Goal: Task Accomplishment & Management: Use online tool/utility

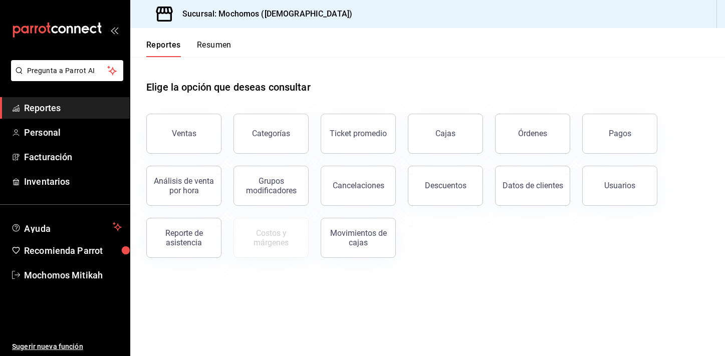
drag, startPoint x: 0, startPoint y: 0, endPoint x: 101, endPoint y: 100, distance: 141.7
click at [101, 100] on link "Reportes" at bounding box center [65, 108] width 130 height 22
click at [80, 100] on link "Reportes" at bounding box center [65, 108] width 130 height 22
drag, startPoint x: 187, startPoint y: 133, endPoint x: 224, endPoint y: 138, distance: 37.4
click at [187, 133] on div "Ventas" at bounding box center [184, 134] width 25 height 10
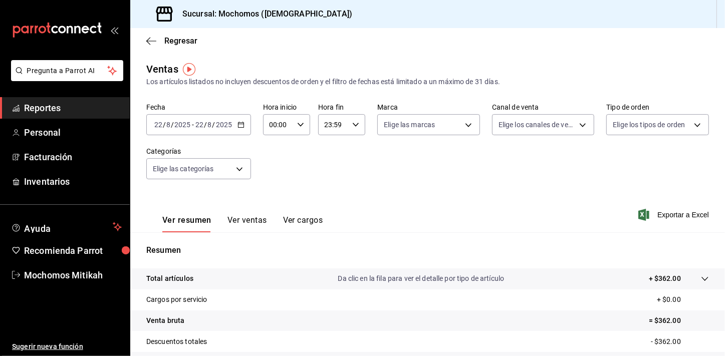
click at [241, 125] on icon "button" at bounding box center [240, 124] width 7 height 7
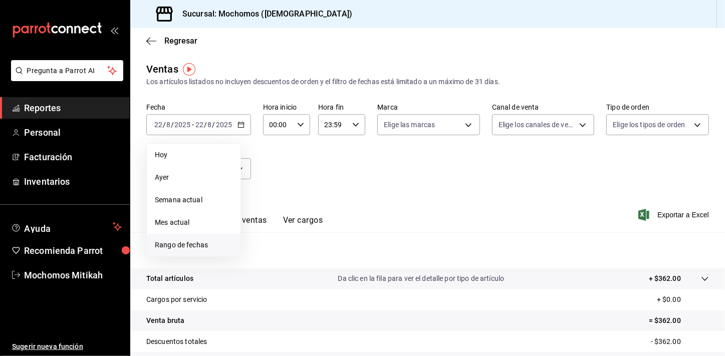
click at [193, 245] on span "Rango de fechas" at bounding box center [194, 245] width 78 height 11
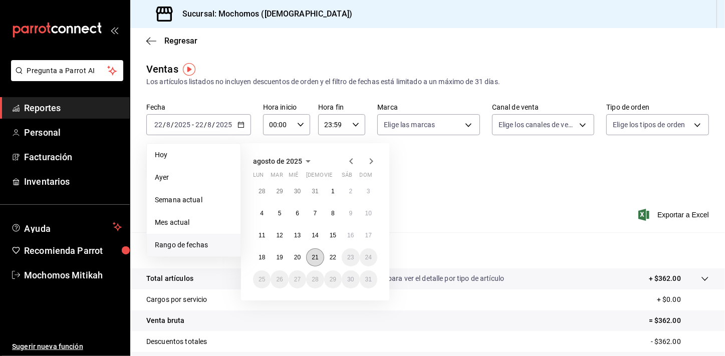
click at [320, 262] on button "21" at bounding box center [315, 257] width 18 height 18
click at [331, 261] on button "22" at bounding box center [333, 257] width 18 height 18
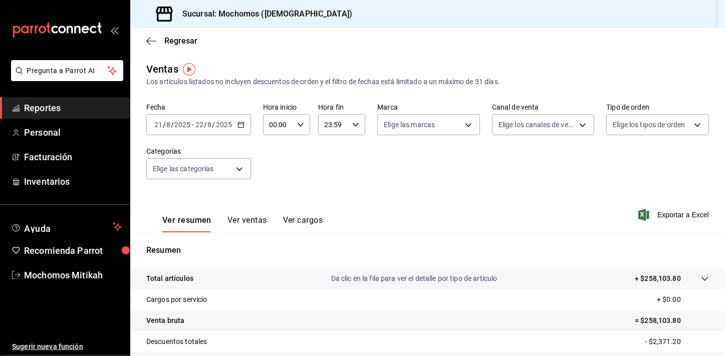
click at [302, 122] on icon "button" at bounding box center [300, 124] width 7 height 7
click at [279, 199] on button "02" at bounding box center [274, 198] width 20 height 20
click at [279, 199] on button "05" at bounding box center [274, 198] width 20 height 20
type input "05:00"
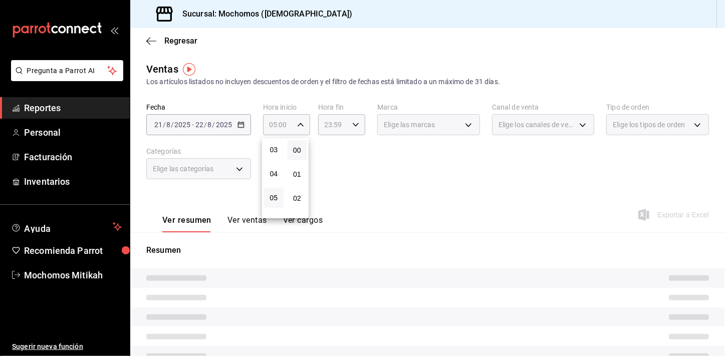
click at [351, 141] on div at bounding box center [362, 178] width 725 height 356
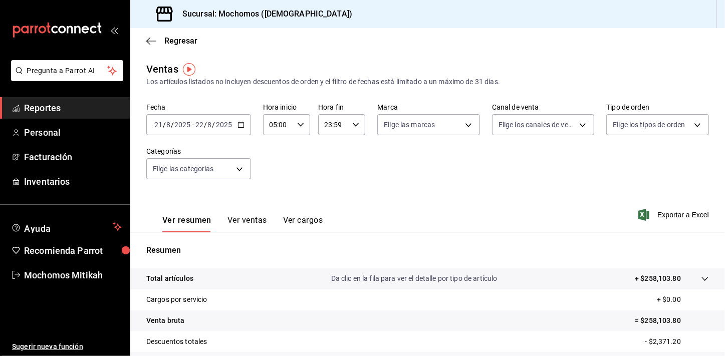
click at [354, 123] on icon "button" at bounding box center [355, 124] width 7 height 7
click at [329, 173] on button "22" at bounding box center [329, 182] width 20 height 20
type input "22:59"
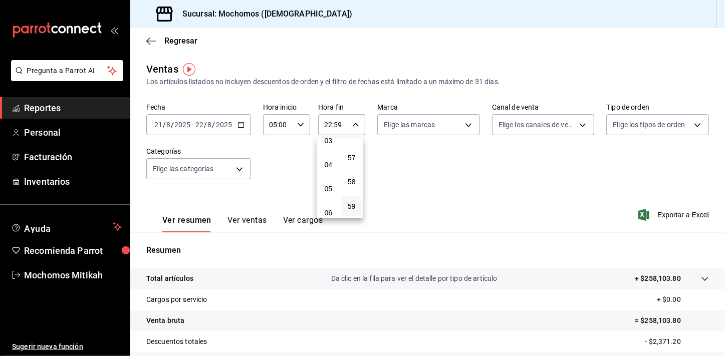
click at [329, 173] on button "04" at bounding box center [329, 165] width 20 height 20
type input "04:59"
click at [408, 198] on div at bounding box center [362, 178] width 725 height 356
click at [668, 214] on span "Exportar a Excel" at bounding box center [674, 215] width 69 height 12
click at [58, 110] on span "Reportes" at bounding box center [73, 108] width 98 height 14
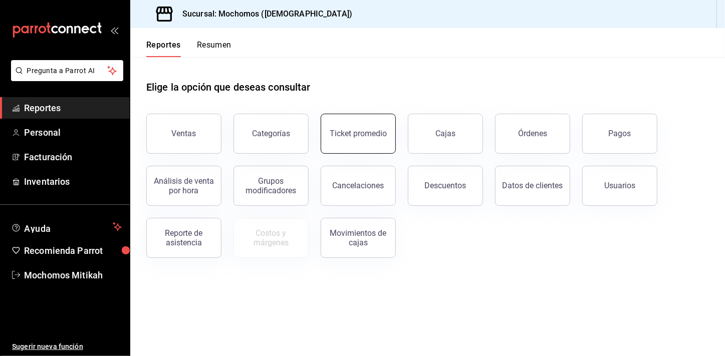
click at [352, 140] on button "Ticket promedio" at bounding box center [358, 134] width 75 height 40
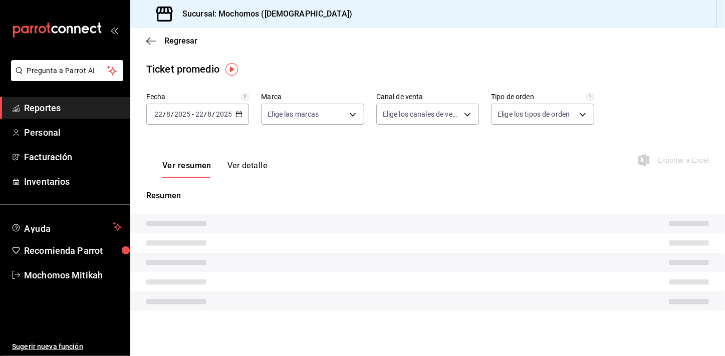
type input "d0e5f648-281b-433d-bf08-9501e0541b8c"
type input "PARROT,UBER_EATS,RAPPI,DIDI_FOOD,ONLINE"
type input "cc440b54-242b-418e-867f-ce57fb098104,EXTERNAL,95b7c8a9-84d2-4e3b-995f-2f2c21fa6…"
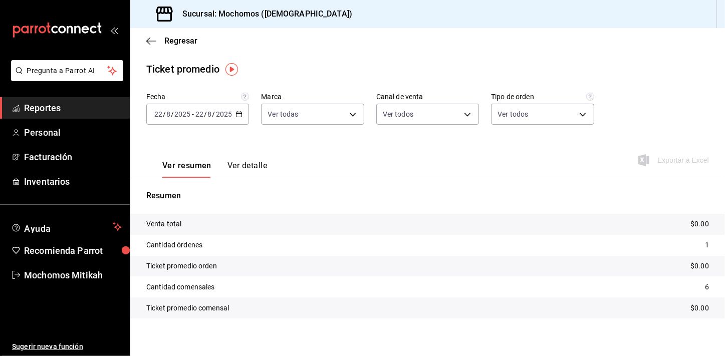
click at [239, 114] on icon "button" at bounding box center [238, 114] width 7 height 7
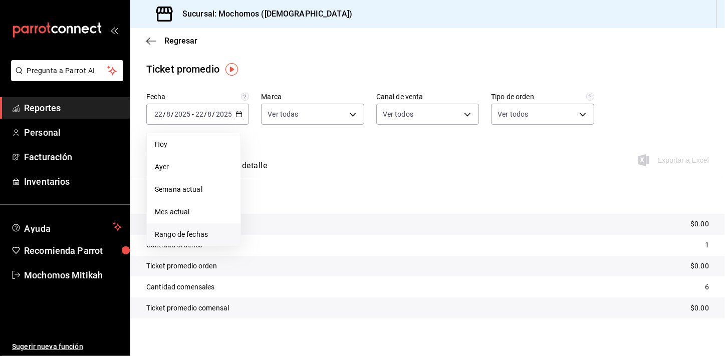
click at [204, 235] on span "Rango de fechas" at bounding box center [194, 234] width 78 height 11
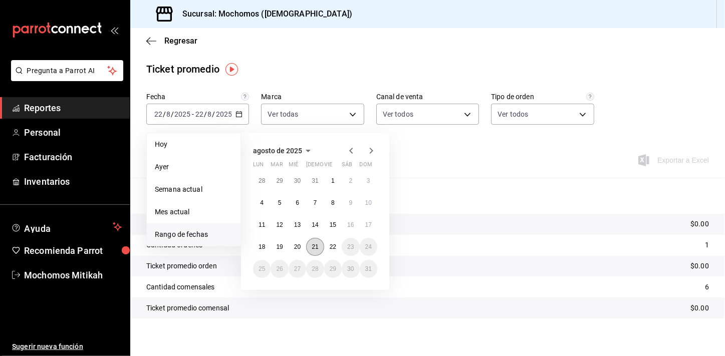
click at [316, 244] on abbr "21" at bounding box center [315, 246] width 7 height 7
click at [330, 243] on abbr "22" at bounding box center [333, 246] width 7 height 7
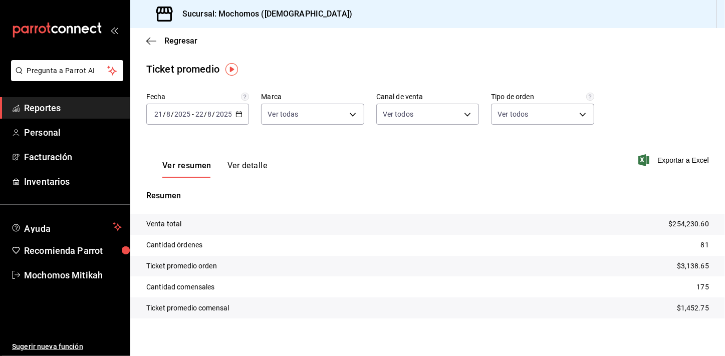
click at [40, 104] on span "Reportes" at bounding box center [73, 108] width 98 height 14
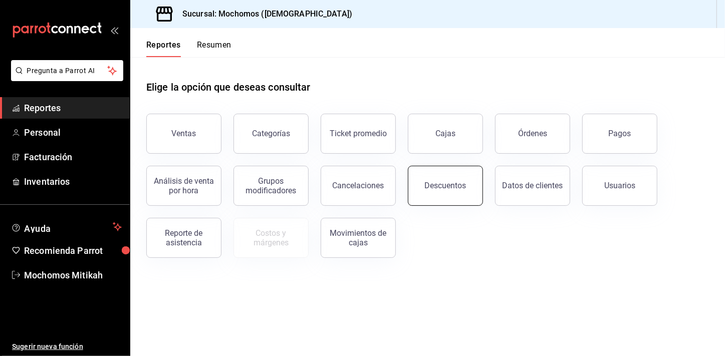
click at [420, 183] on button "Descuentos" at bounding box center [445, 186] width 75 height 40
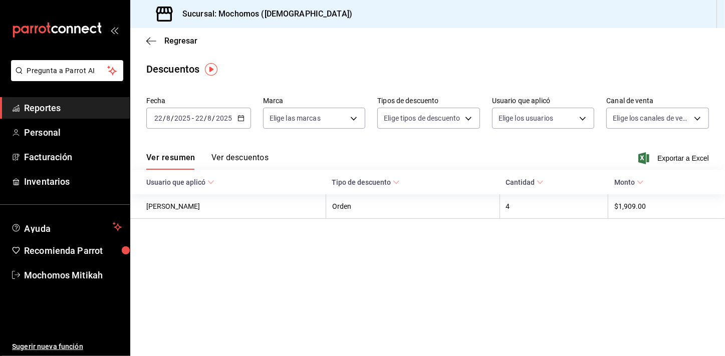
click at [243, 116] on icon "button" at bounding box center [240, 118] width 7 height 7
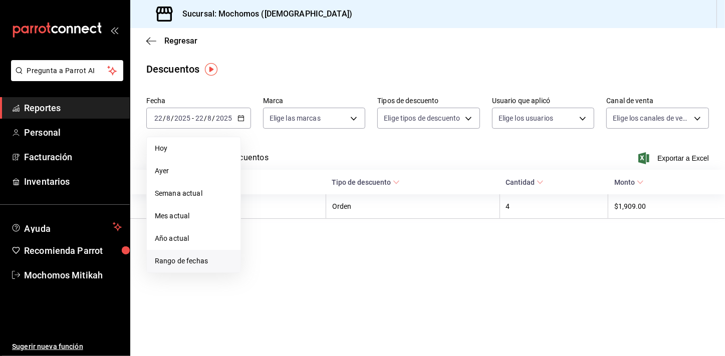
click at [180, 266] on span "Rango de fechas" at bounding box center [194, 261] width 78 height 11
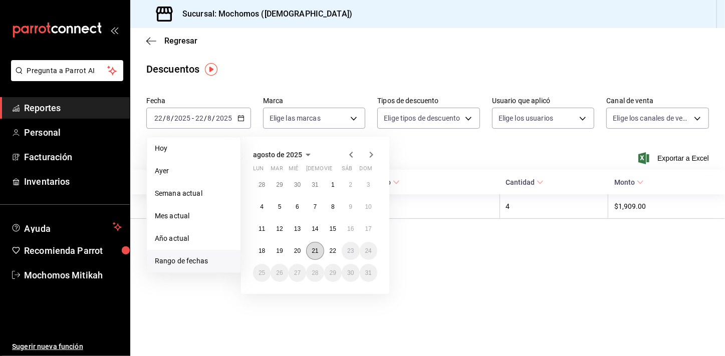
drag, startPoint x: 180, startPoint y: 266, endPoint x: 314, endPoint y: 250, distance: 135.1
click at [314, 250] on abbr "21" at bounding box center [315, 250] width 7 height 7
click at [334, 249] on abbr "22" at bounding box center [333, 250] width 7 height 7
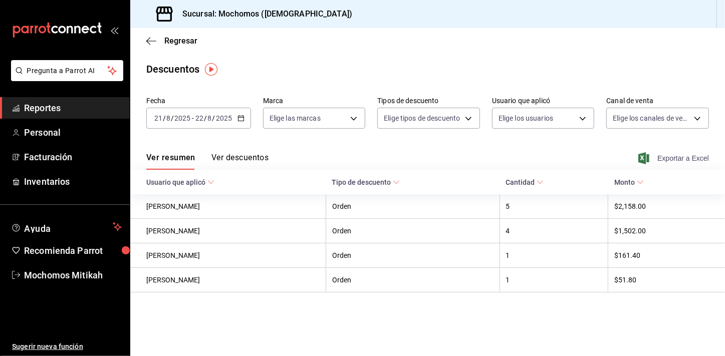
click at [666, 162] on span "Exportar a Excel" at bounding box center [674, 158] width 69 height 12
